Goal: Transaction & Acquisition: Purchase product/service

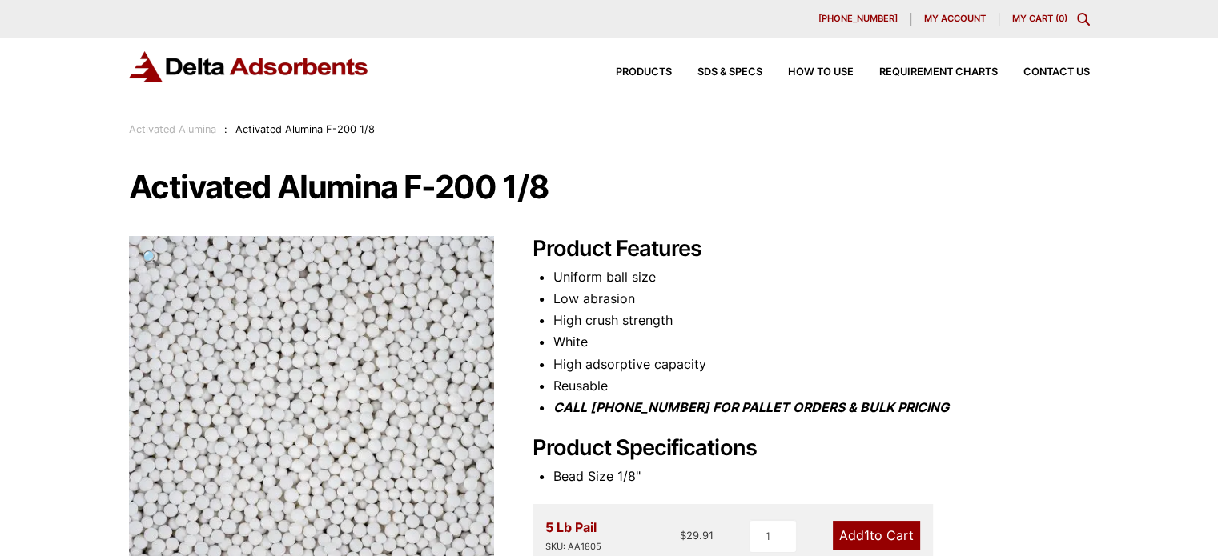
click at [681, 407] on icon "CALL [PHONE_NUMBER] FOR PALLET ORDERS & BULK PRICING" at bounding box center [751, 408] width 396 height 16
drag, startPoint x: 633, startPoint y: 399, endPoint x: 707, endPoint y: 415, distance: 76.2
click at [699, 415] on li "CALL [PHONE_NUMBER] FOR PALLET ORDERS & BULK PRICING" at bounding box center [821, 408] width 536 height 22
click at [707, 415] on icon "CALL [PHONE_NUMBER] FOR PALLET ORDERS & BULK PRICING" at bounding box center [751, 408] width 396 height 16
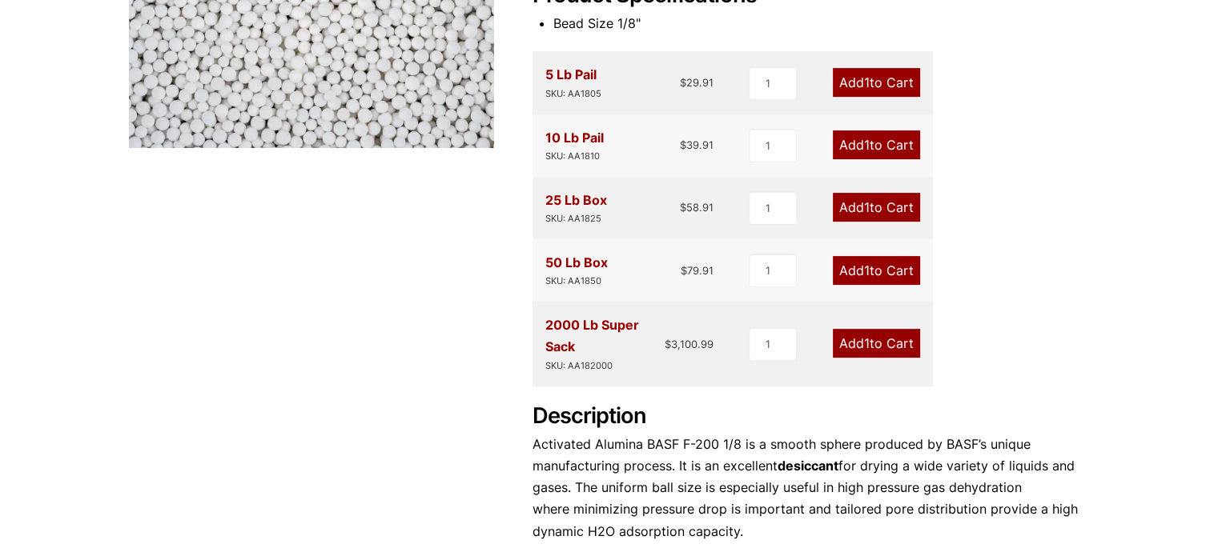
click at [557, 275] on div "SKU: AA1850" at bounding box center [576, 281] width 62 height 15
click at [537, 266] on div "50 Lb Box SKU: AA1850 $ 79.91 1 Add 1 to Cart" at bounding box center [732, 270] width 400 height 62
click at [867, 274] on link "Add 1 to Cart" at bounding box center [876, 270] width 87 height 29
